Goal: Participate in discussion

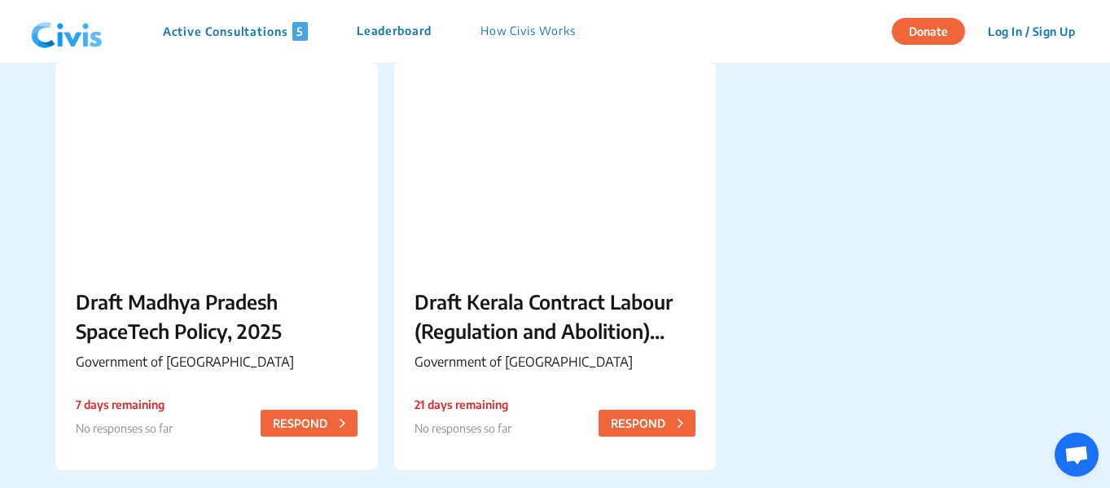
scroll to position [592, 0]
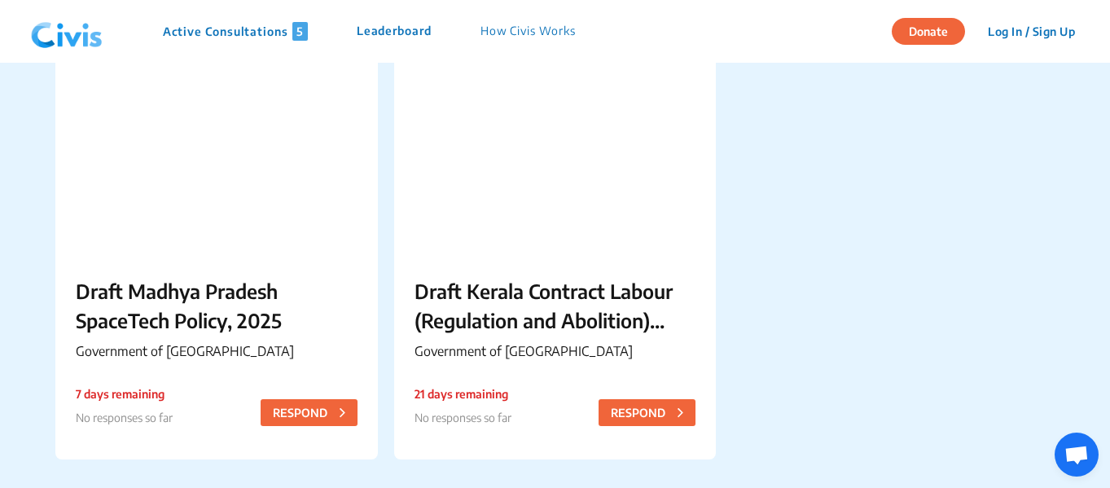
drag, startPoint x: 1112, startPoint y: 32, endPoint x: 1112, endPoint y: 134, distance: 102.6
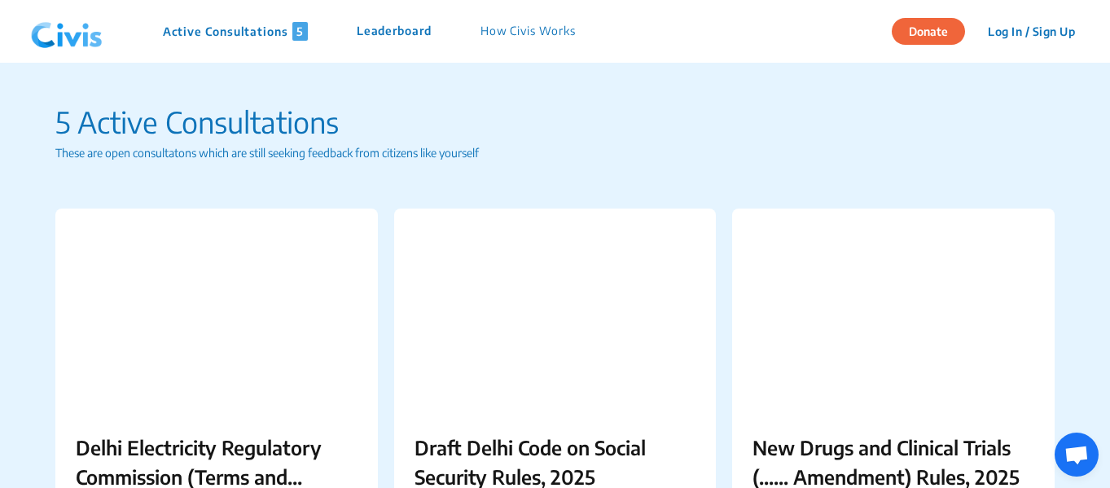
scroll to position [2307, 0]
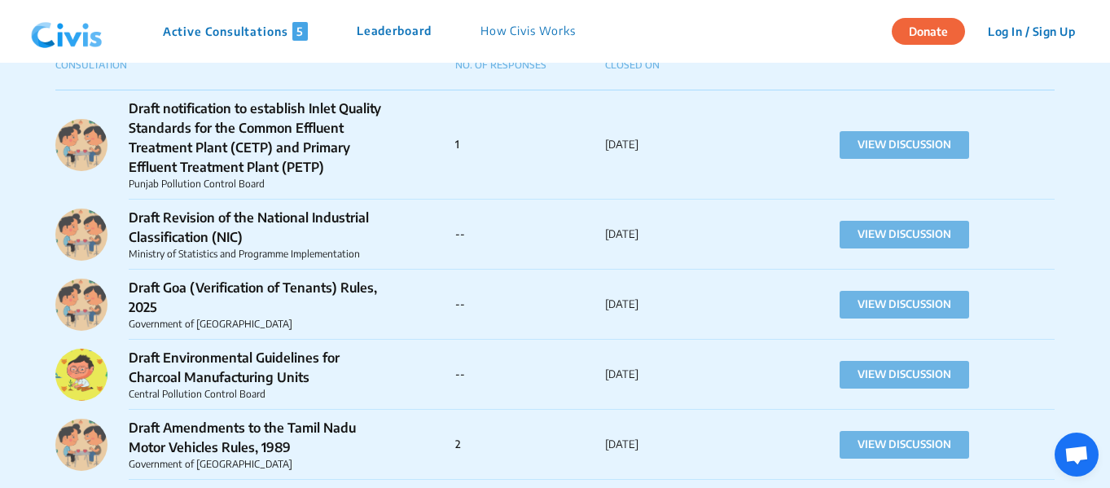
scroll to position [1189, 0]
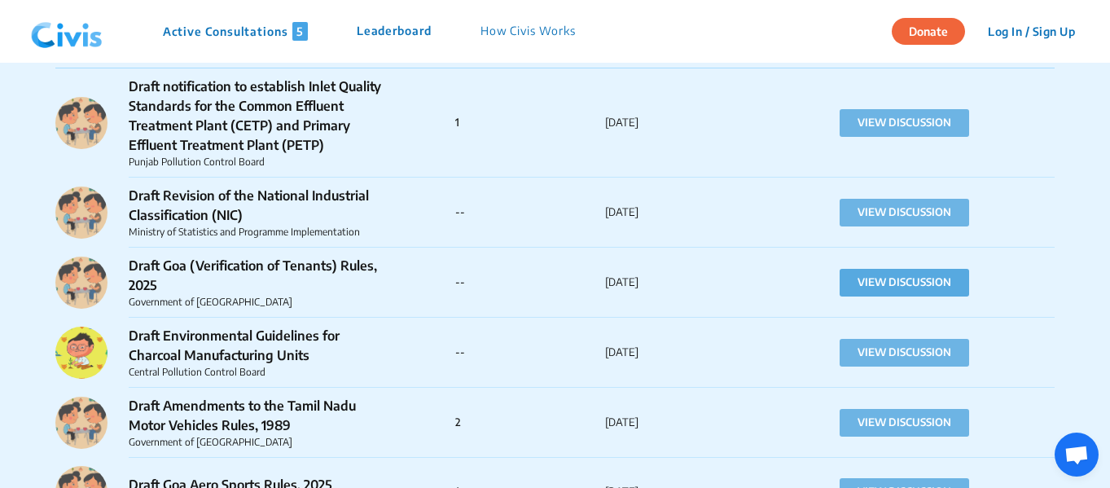
click at [880, 284] on button "VIEW DISCUSSION" at bounding box center [905, 283] width 130 height 28
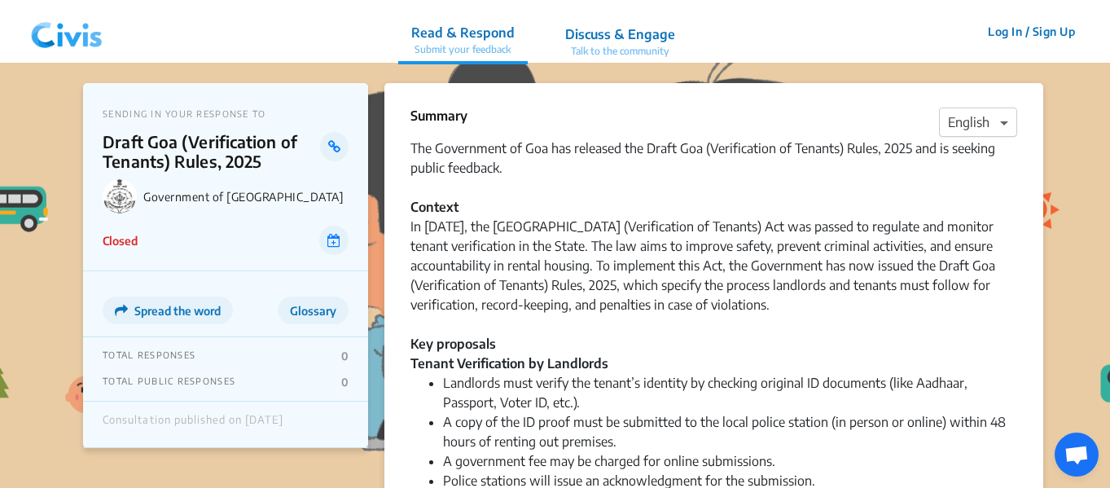
click at [1010, 119] on span at bounding box center [1006, 122] width 20 height 20
click at [230, 245] on div "Closed" at bounding box center [226, 240] width 246 height 29
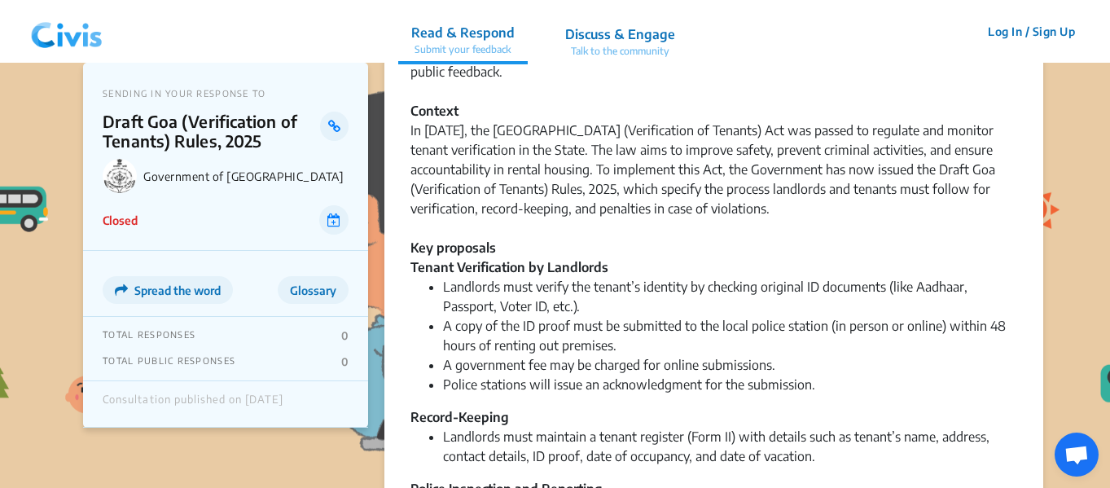
scroll to position [98, 0]
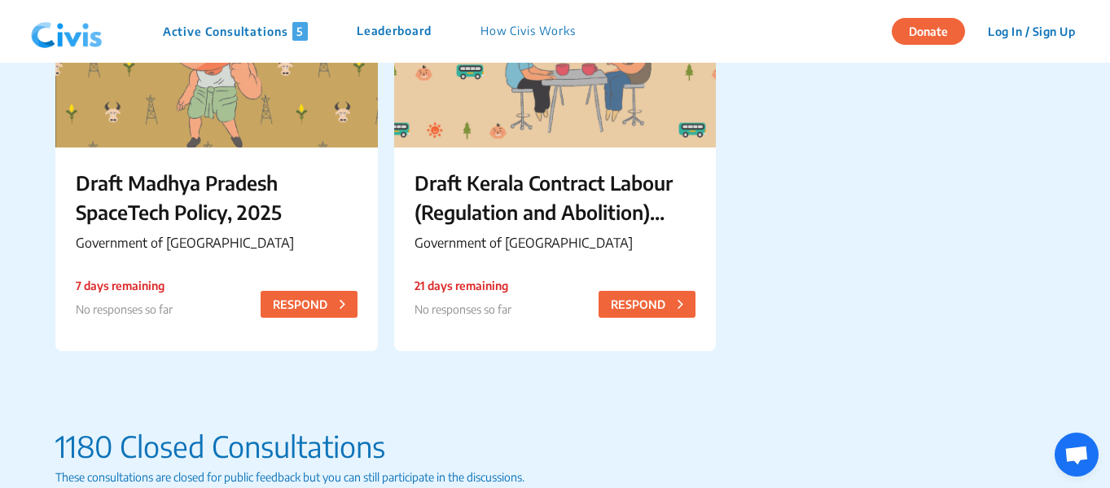
scroll to position [1144, 0]
